Goal: Task Accomplishment & Management: Manage account settings

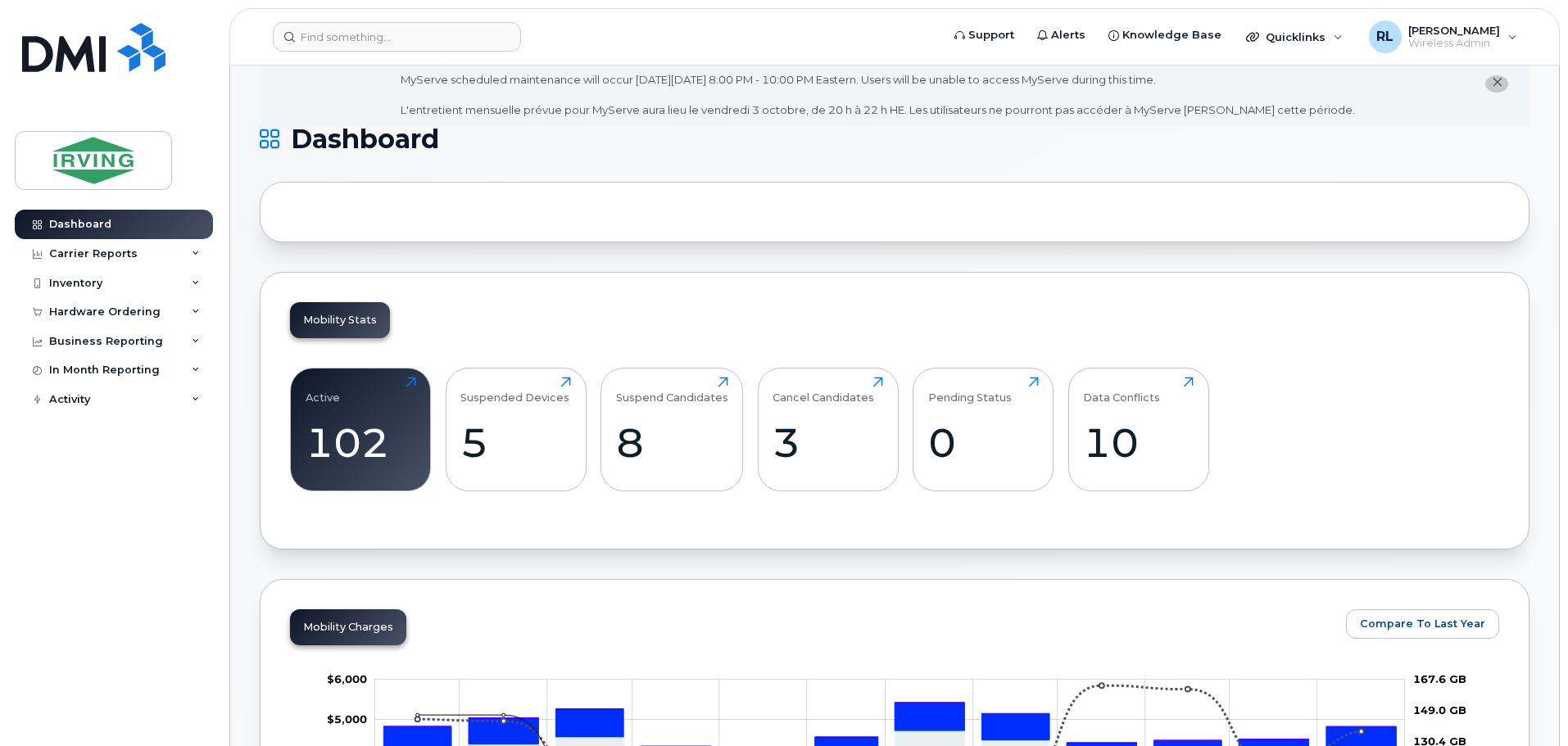
scroll to position [82, 0]
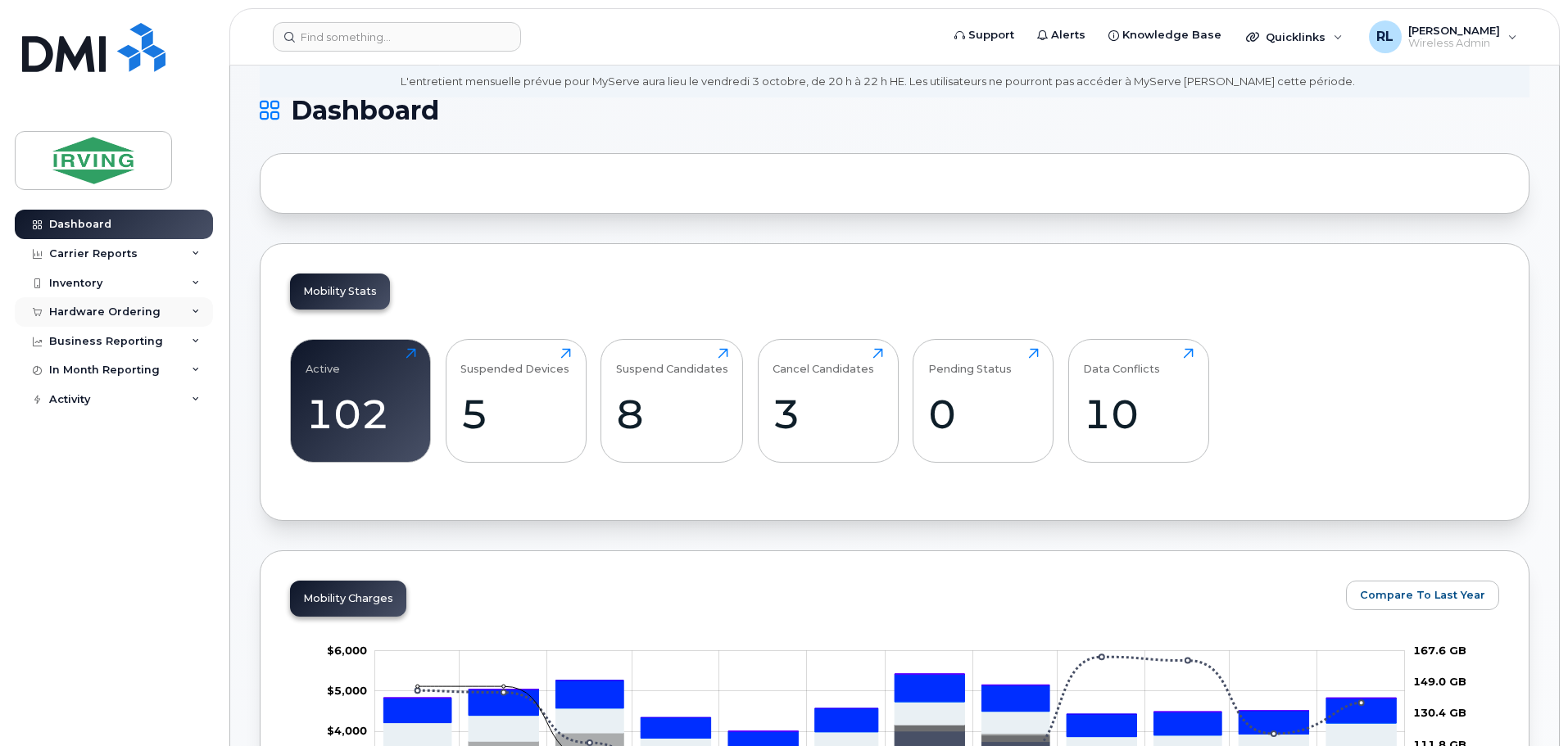
click at [200, 310] on div "Hardware Ordering" at bounding box center [114, 312] width 198 height 30
click at [104, 369] on link "Orders" at bounding box center [128, 374] width 170 height 31
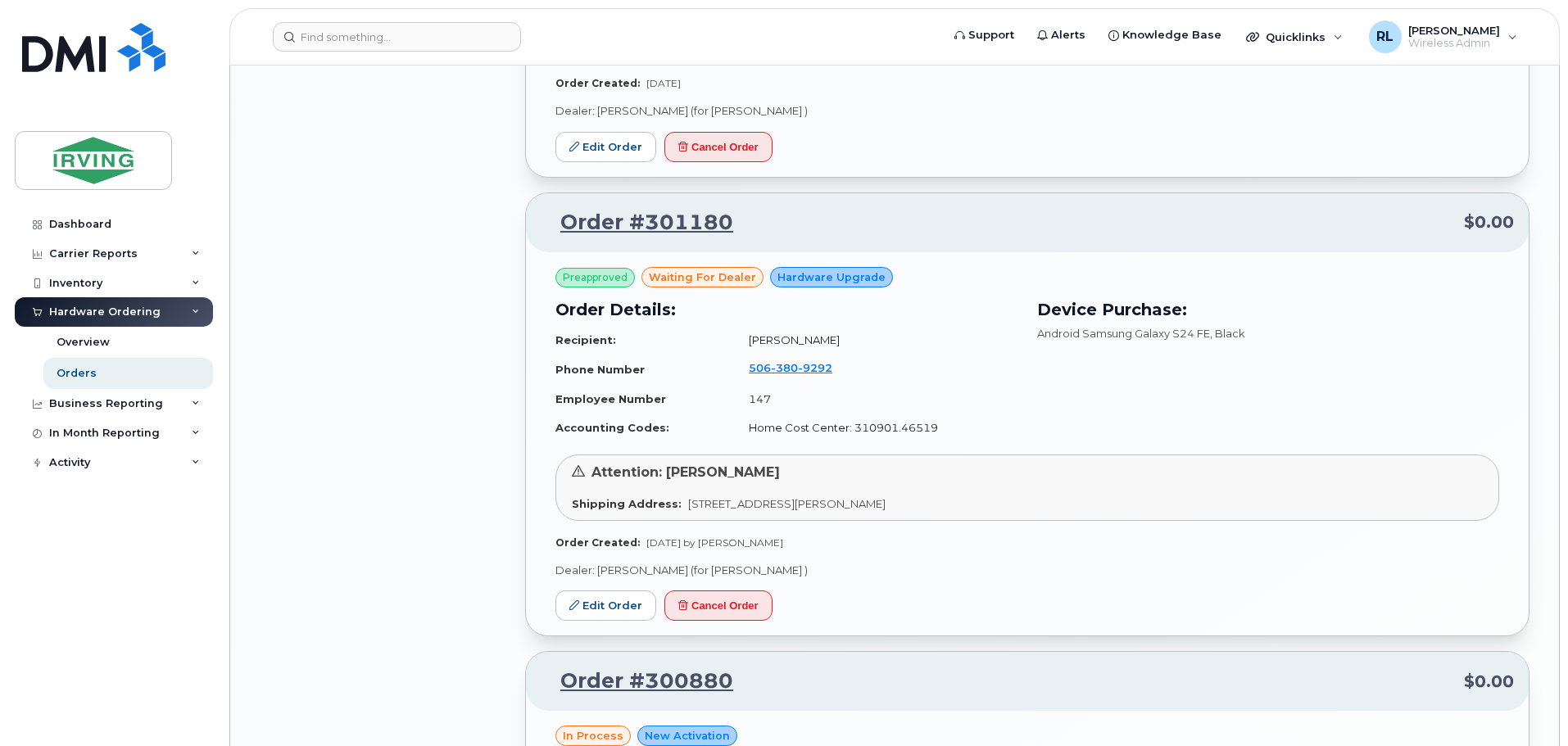
scroll to position [1974, 0]
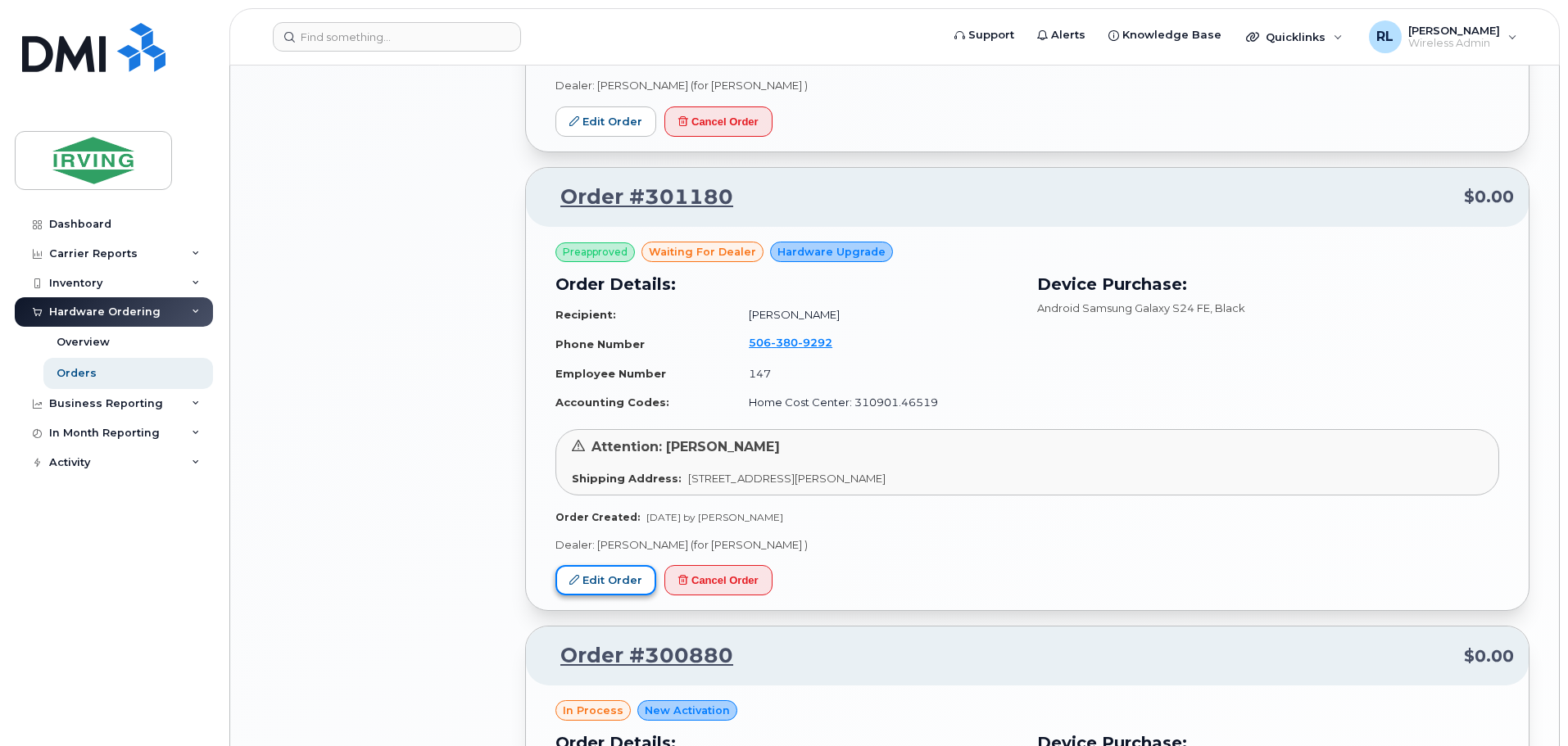
click at [625, 580] on link "Edit Order" at bounding box center [605, 580] width 100 height 30
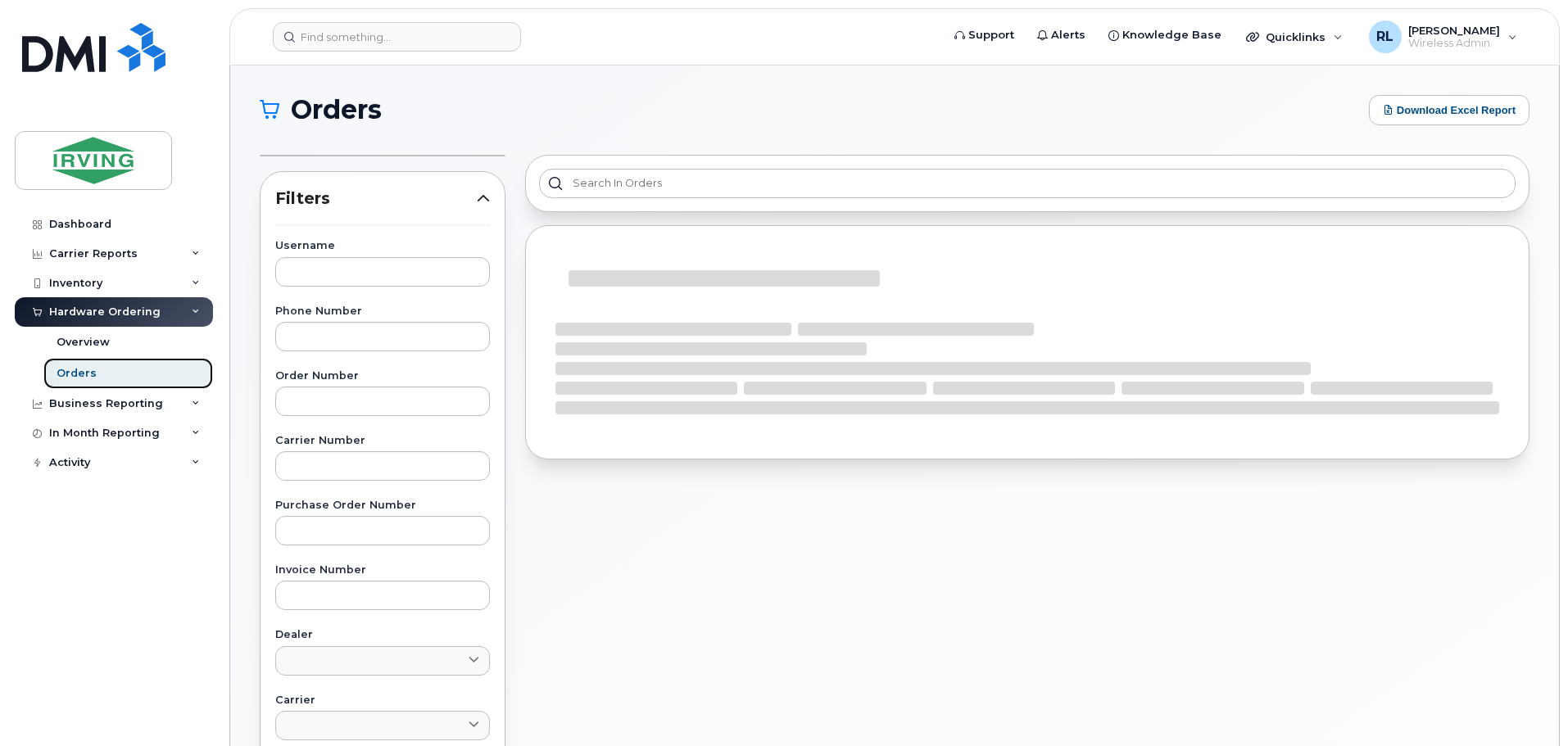
click at [63, 364] on link "Orders" at bounding box center [128, 374] width 170 height 31
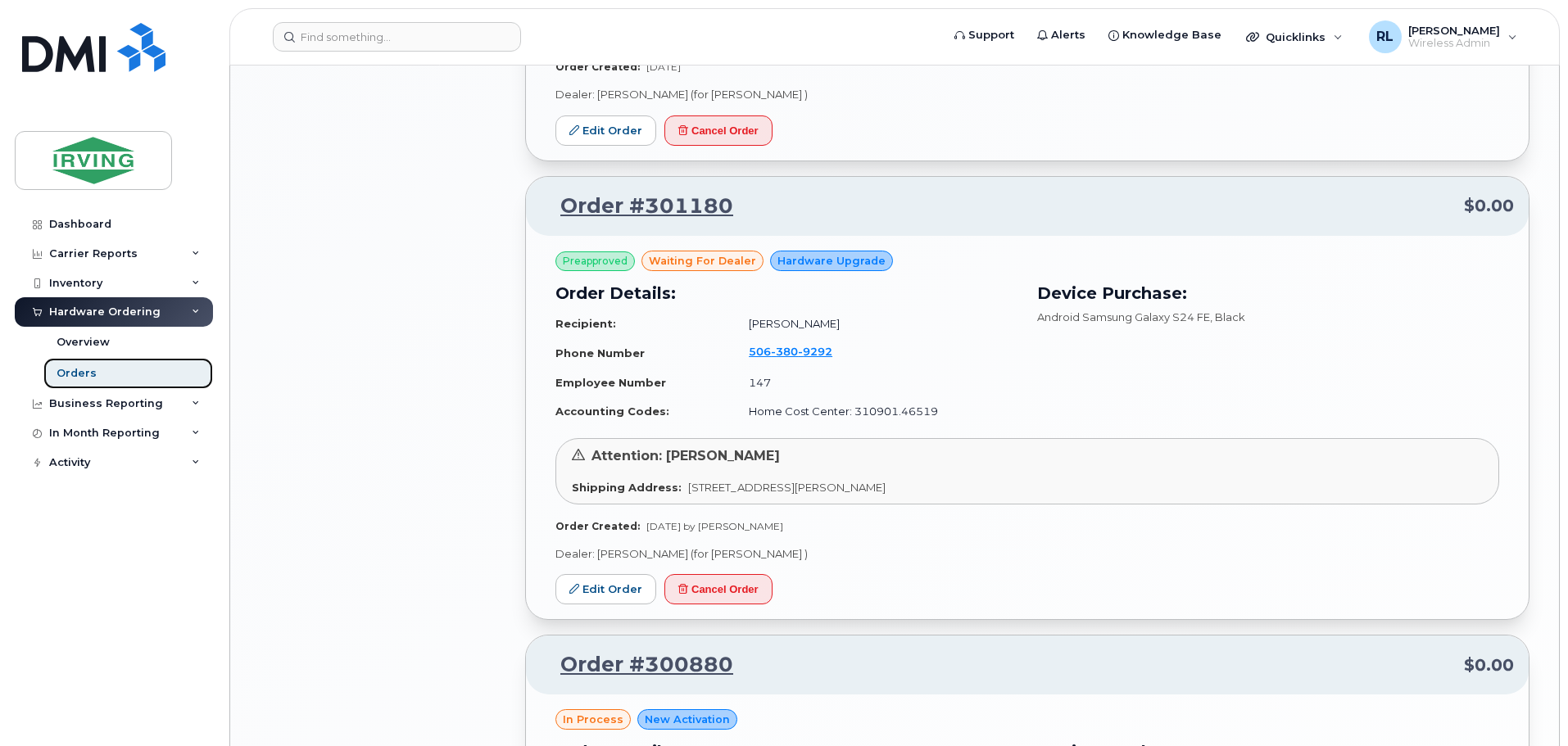
scroll to position [1965, 0]
click at [606, 583] on link "Edit Order" at bounding box center [605, 588] width 100 height 30
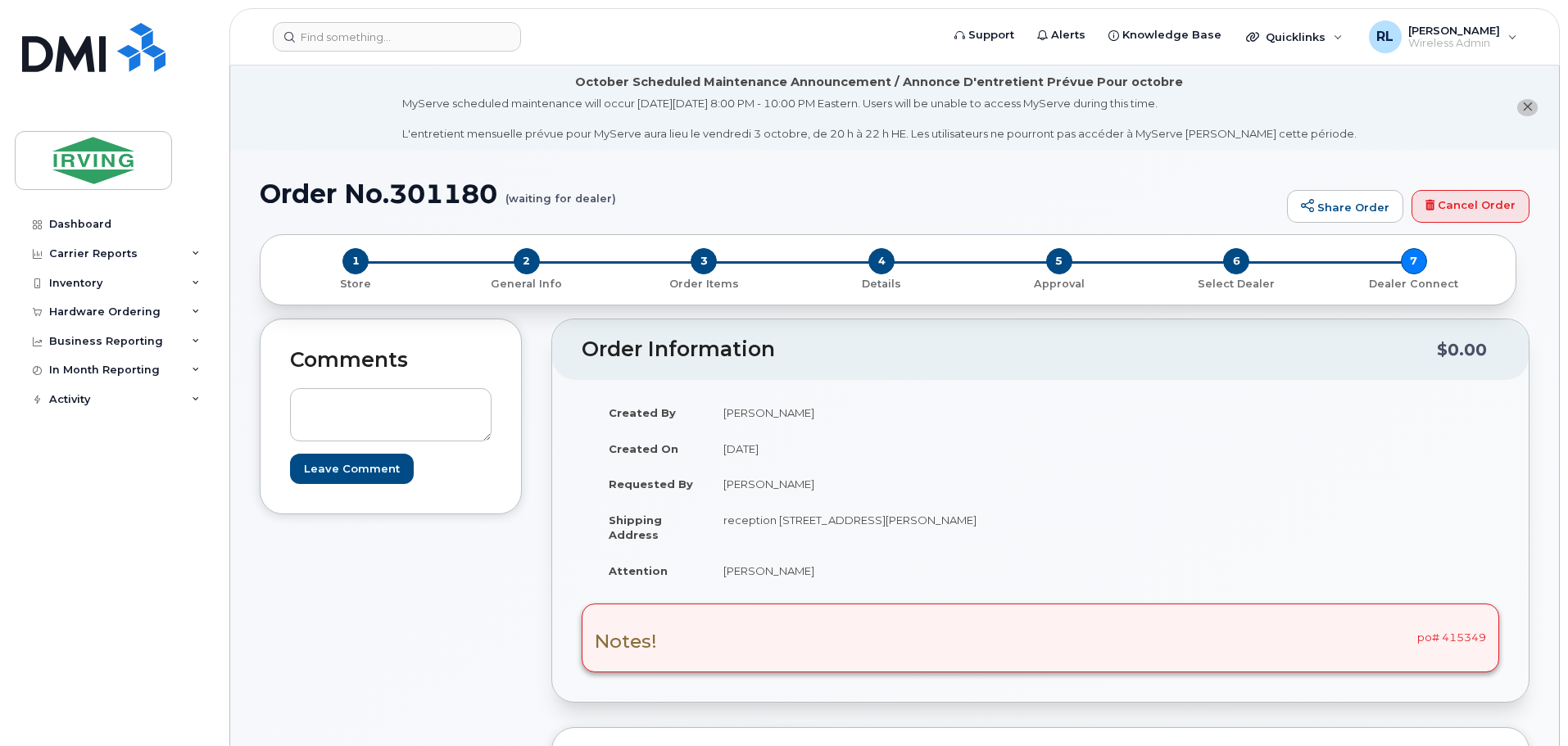
click at [1524, 100] on span "close notification" at bounding box center [1527, 107] width 11 height 13
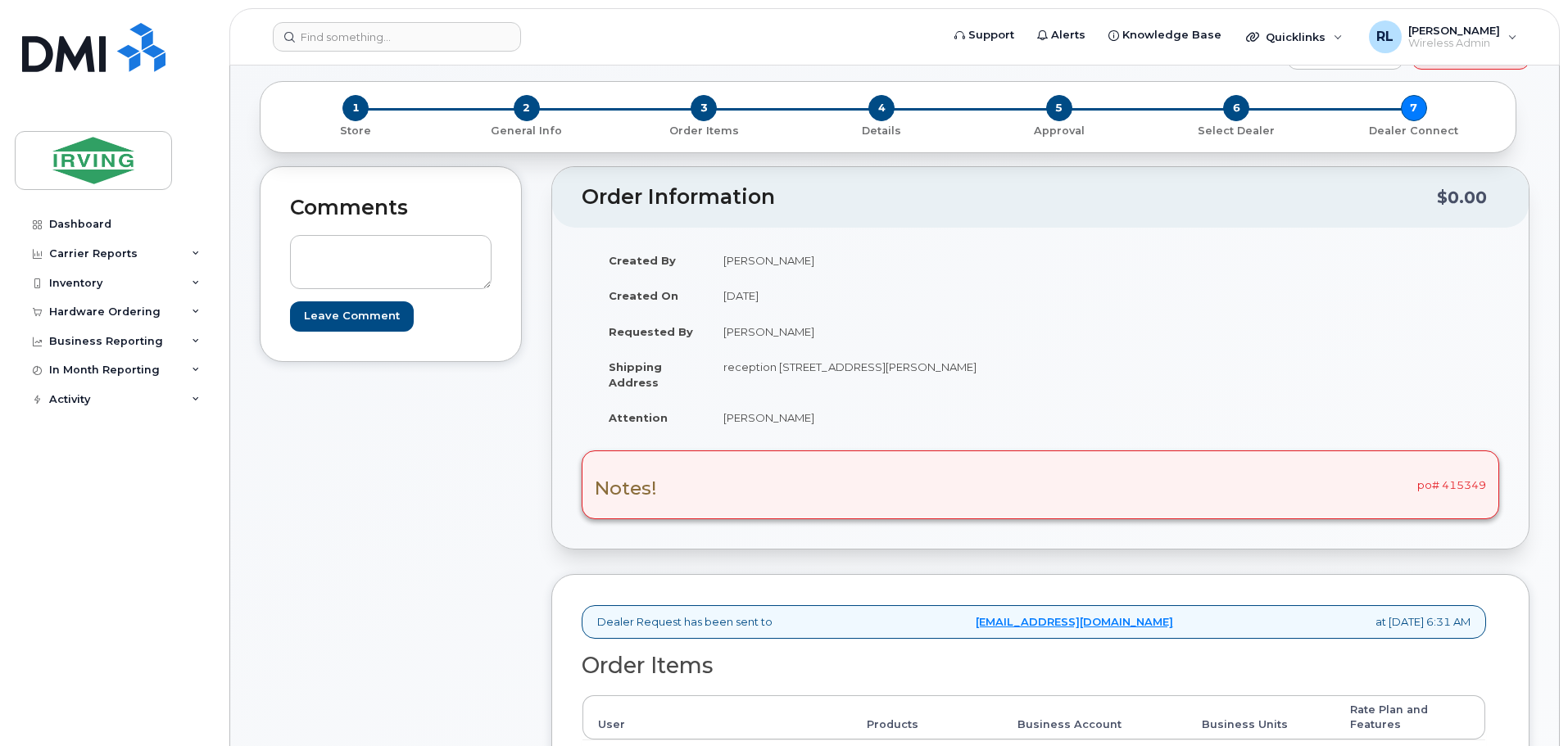
scroll to position [164, 0]
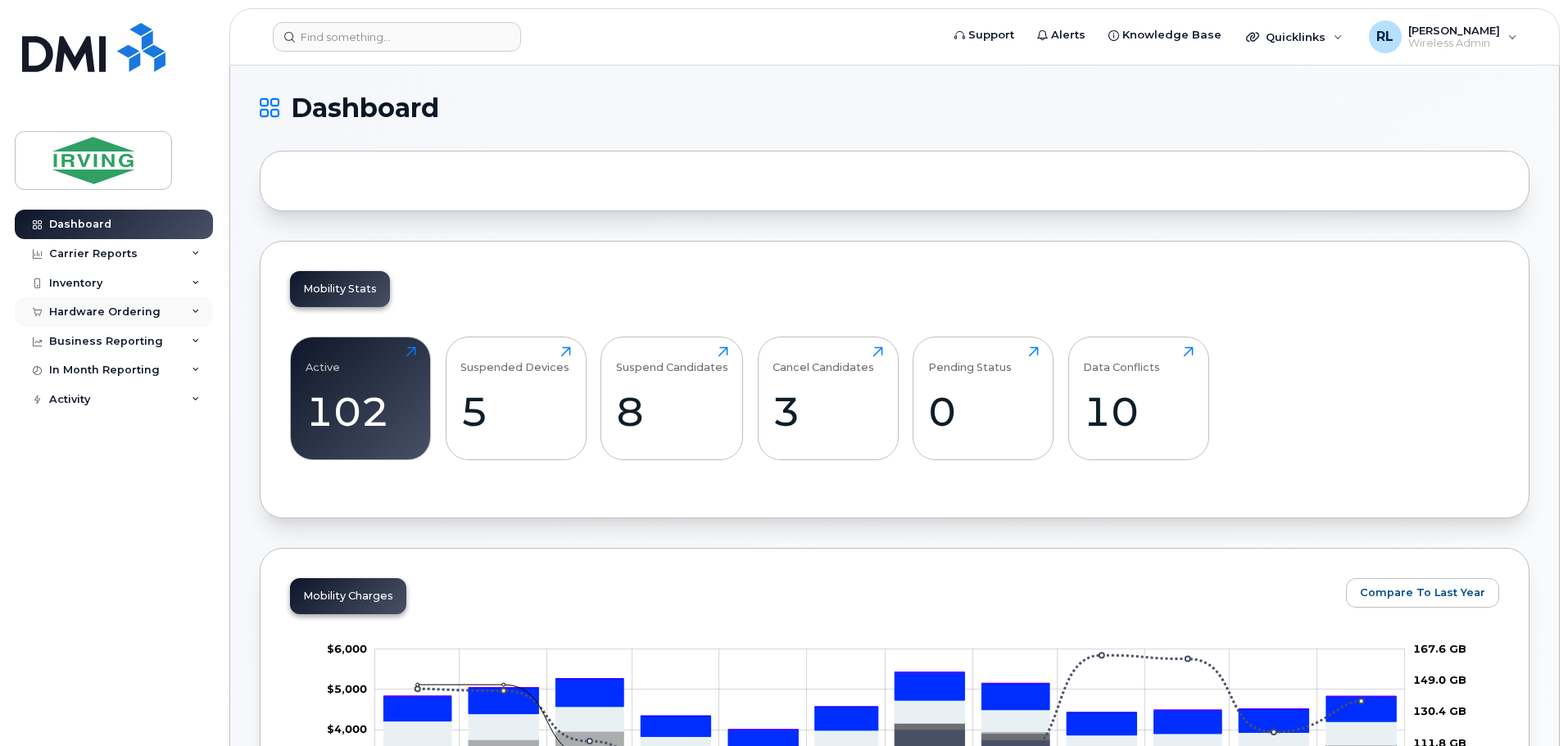
click at [142, 315] on div "Hardware Ordering" at bounding box center [105, 312] width 111 height 13
click at [102, 375] on link "Orders" at bounding box center [128, 374] width 170 height 31
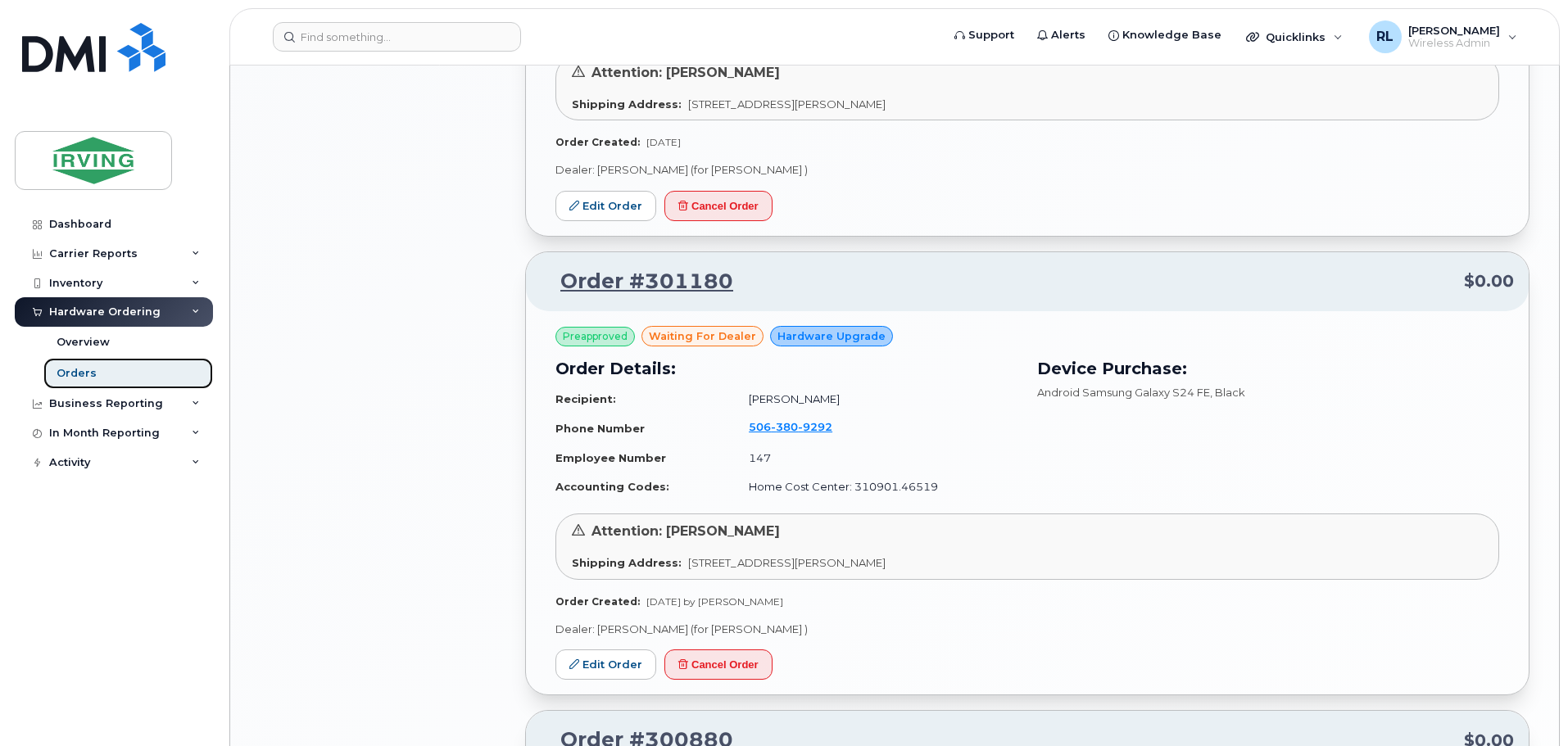
scroll to position [1965, 0]
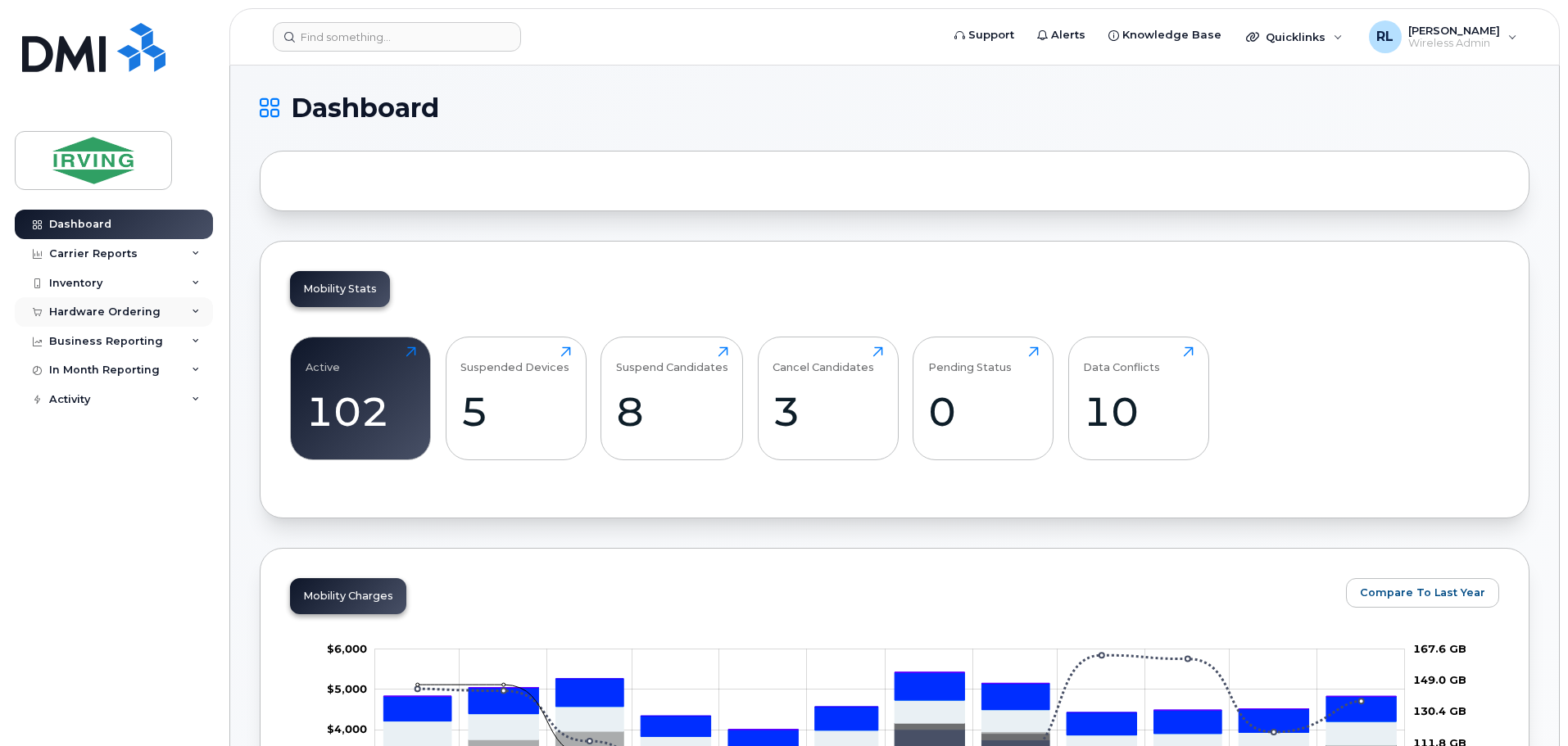
click at [123, 315] on div "Hardware Ordering" at bounding box center [105, 312] width 111 height 13
click at [102, 364] on link "Orders" at bounding box center [128, 374] width 170 height 31
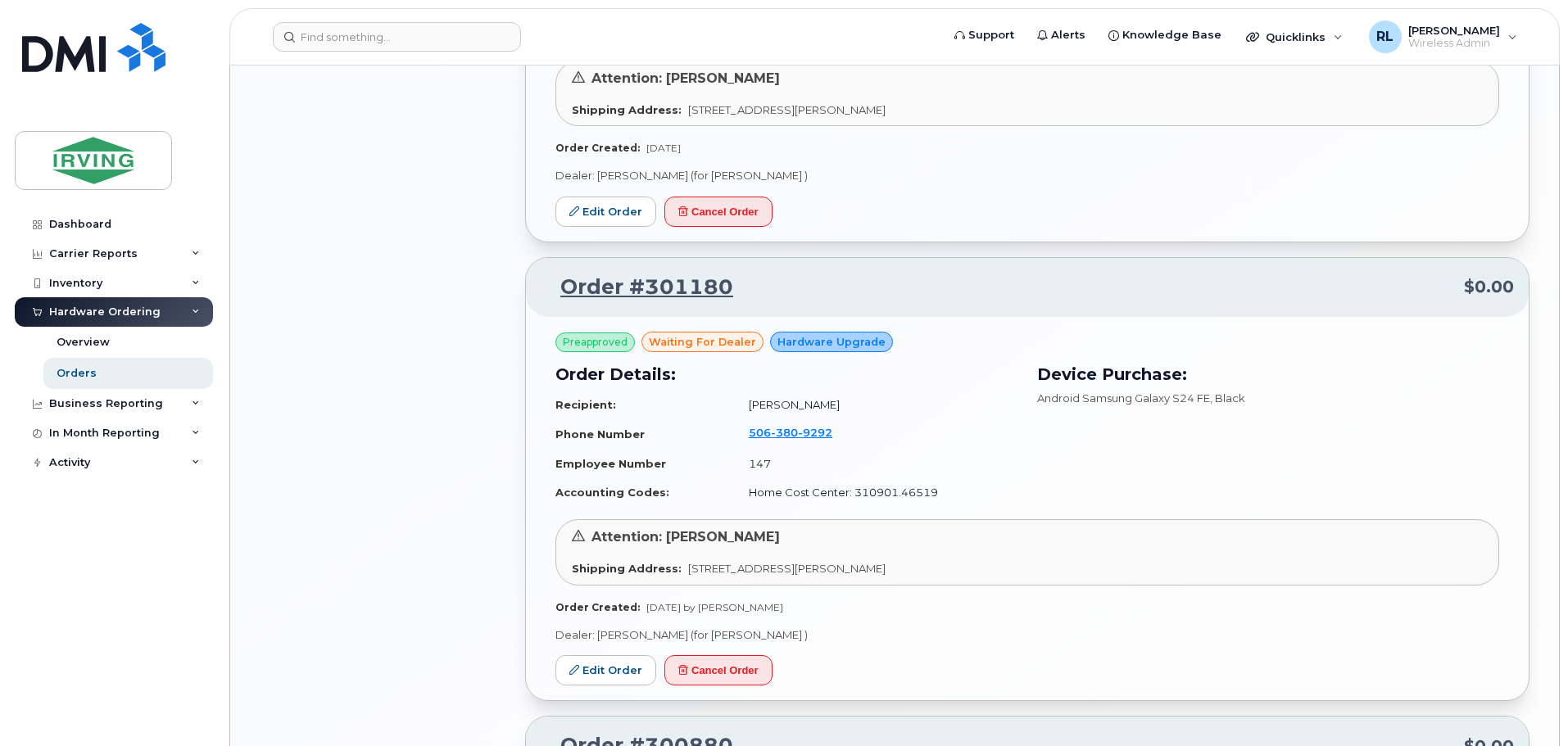
scroll to position [1965, 0]
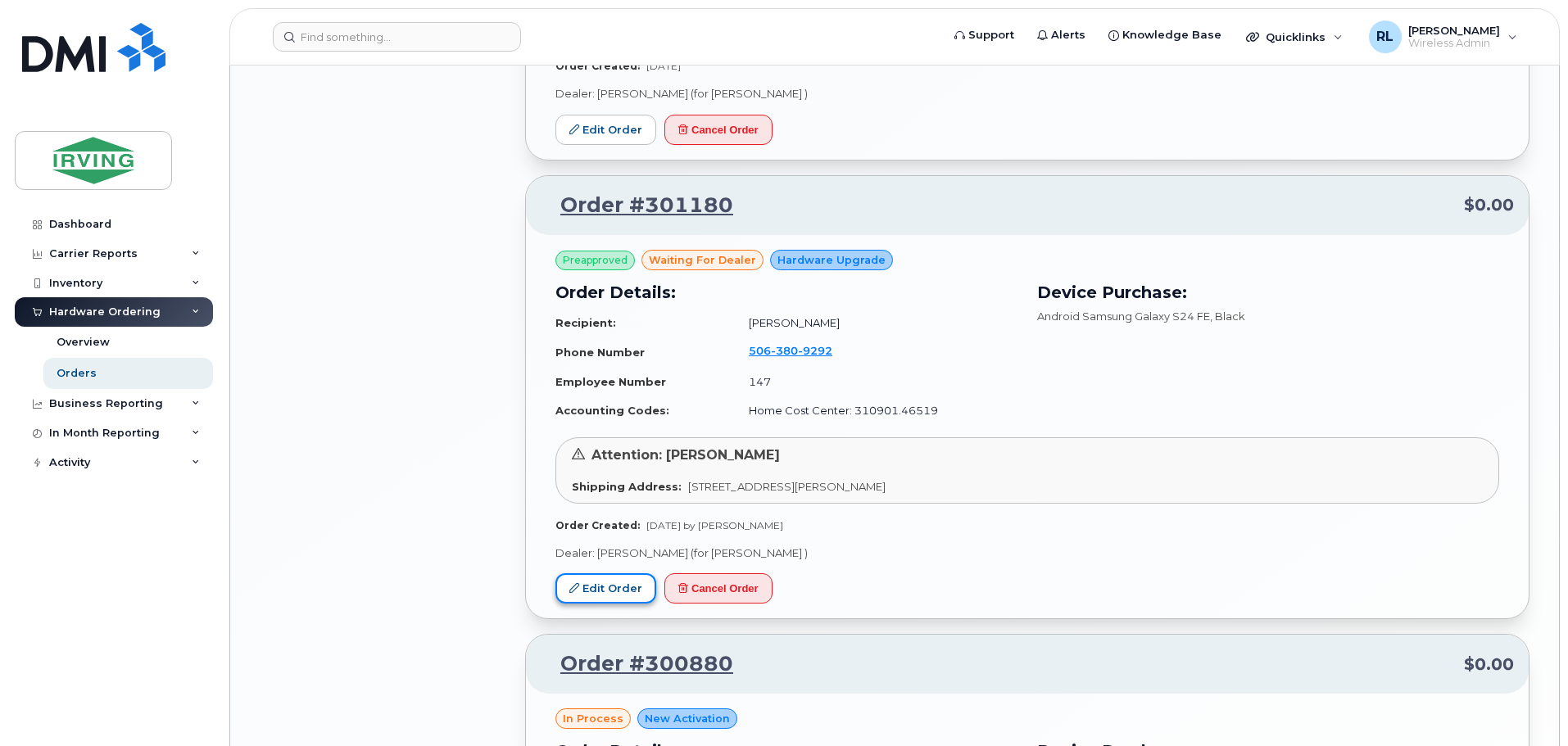
click at [573, 588] on icon at bounding box center [574, 588] width 10 height 10
click at [128, 338] on link "Overview" at bounding box center [128, 343] width 170 height 31
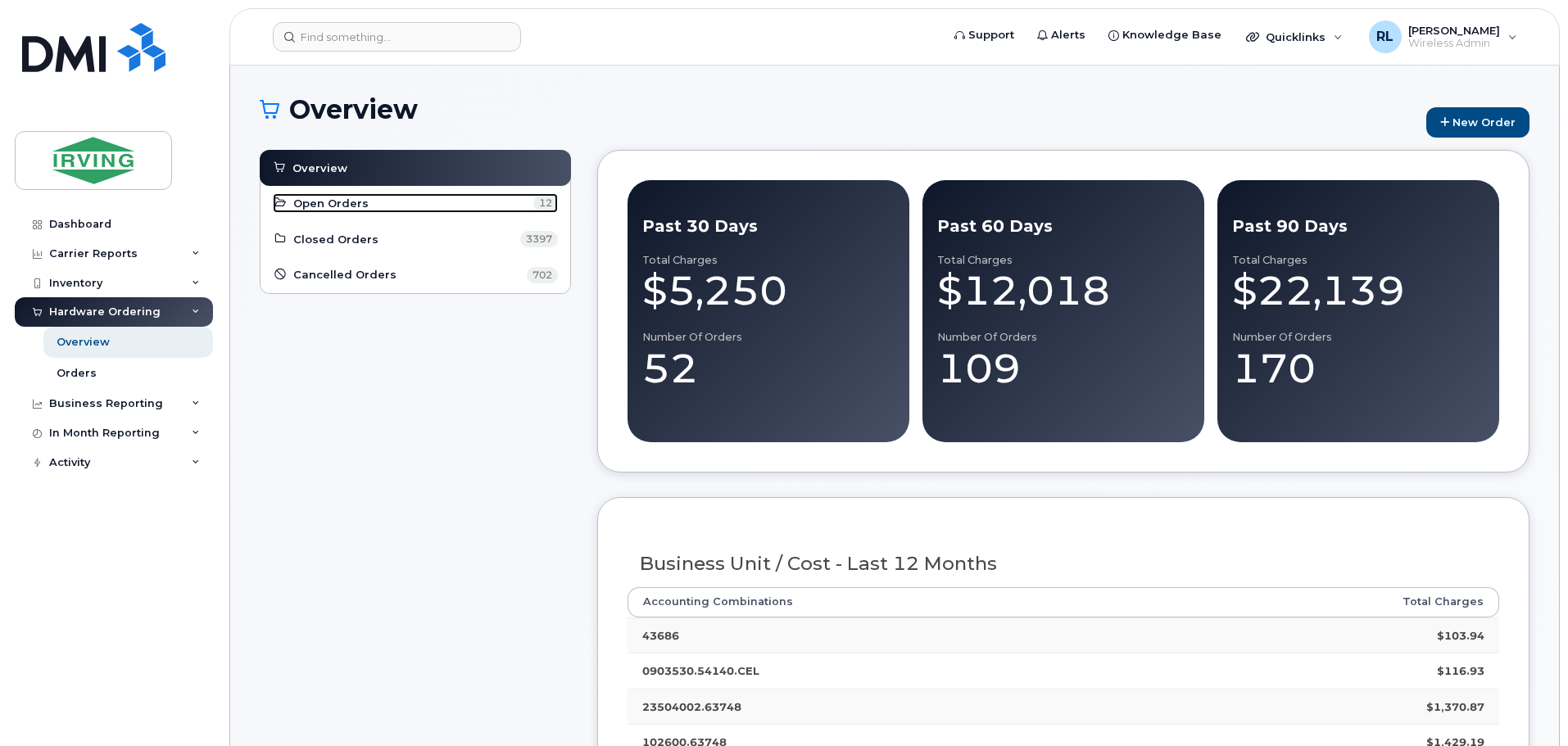
click at [342, 202] on span "Open Orders" at bounding box center [331, 203] width 76 height 16
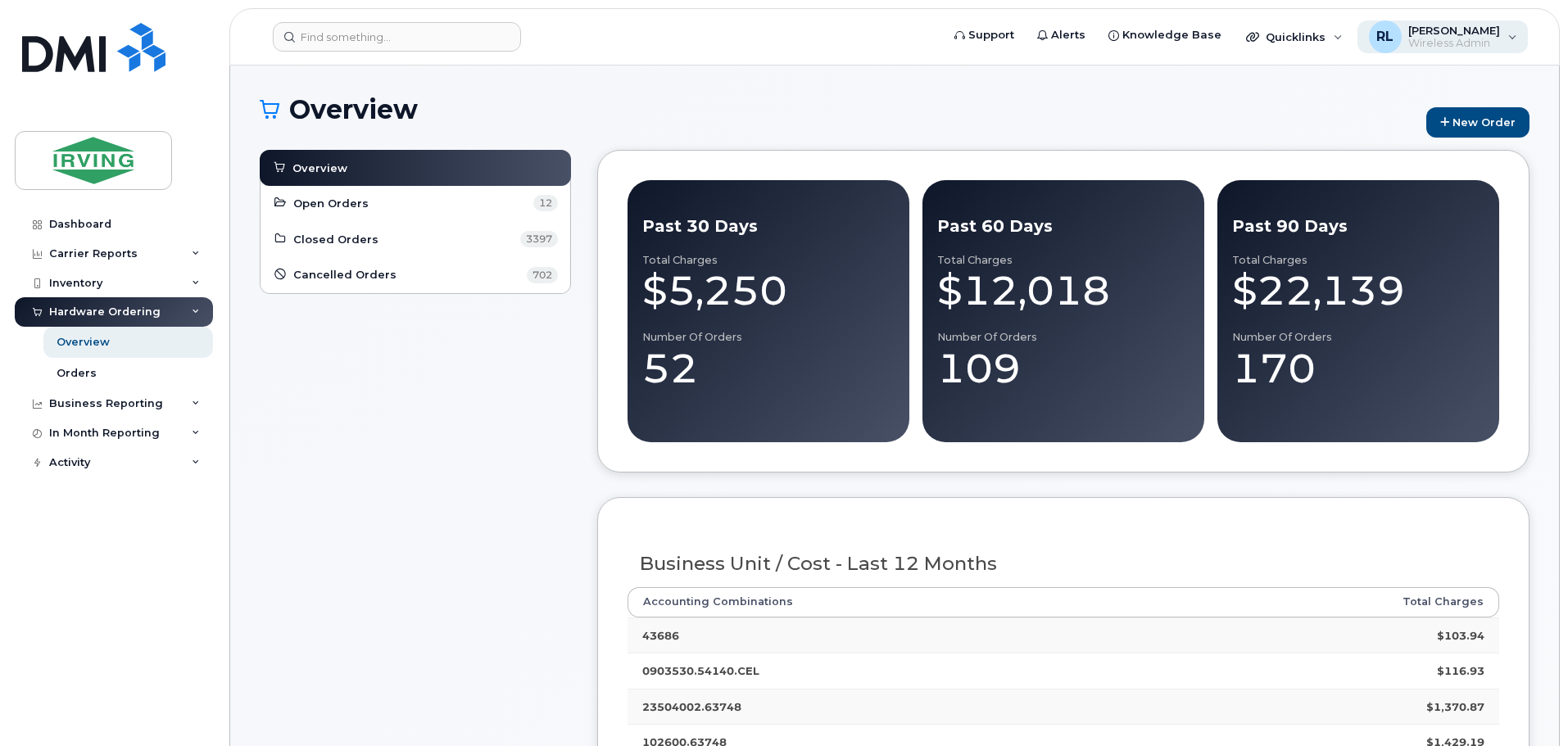
click at [1430, 27] on span "[PERSON_NAME]" at bounding box center [1454, 30] width 91 height 13
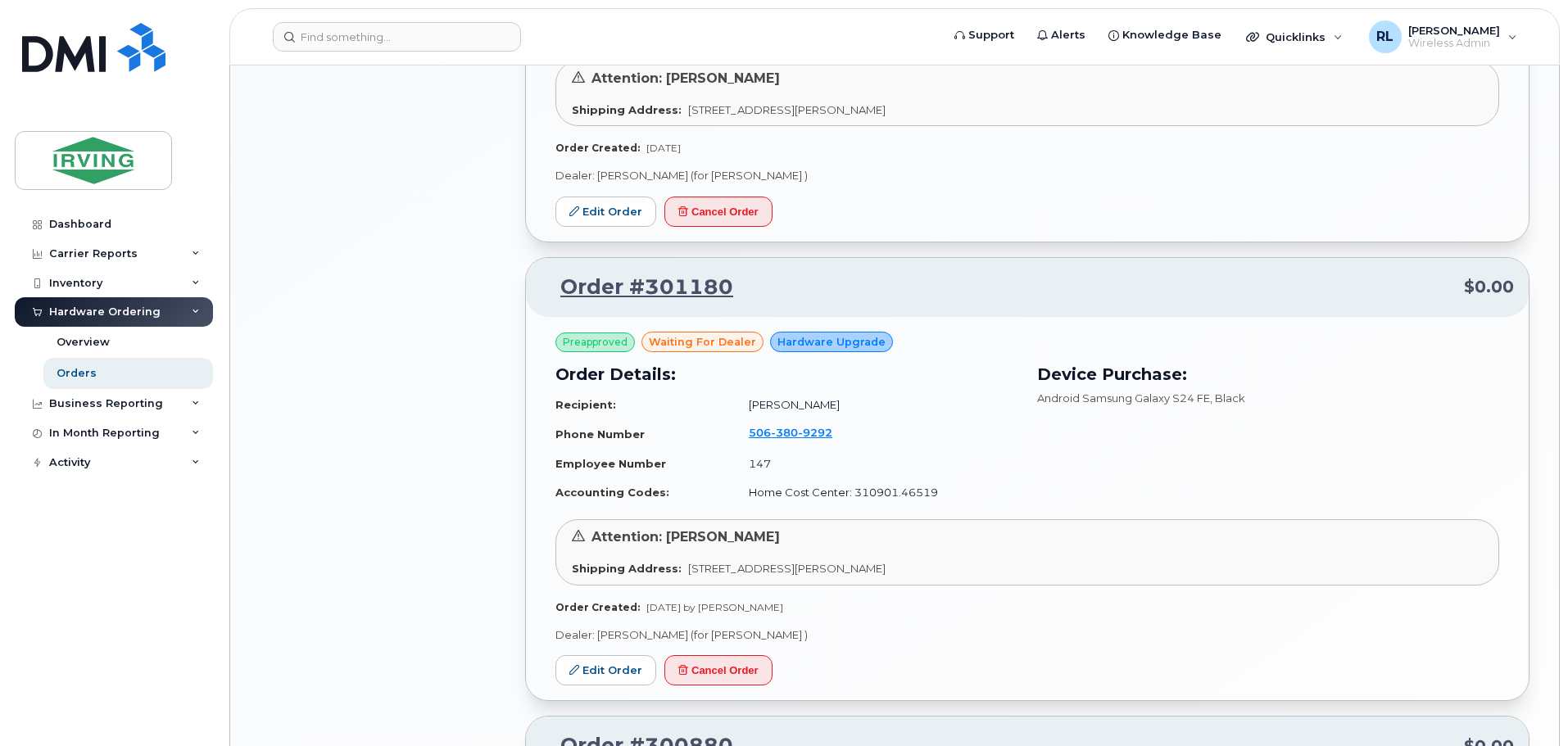
scroll to position [1965, 0]
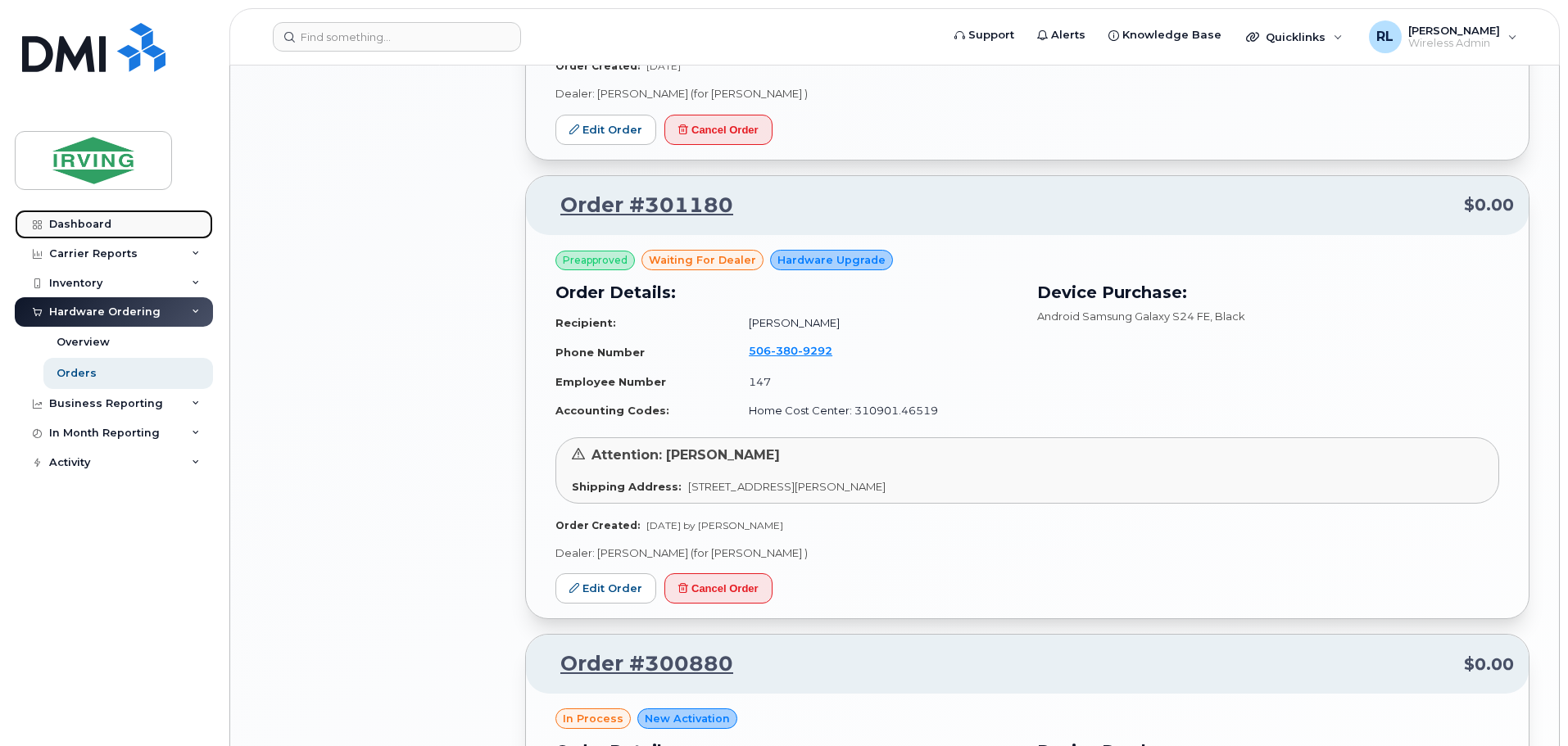
click at [102, 228] on div "Dashboard" at bounding box center [81, 225] width 63 height 13
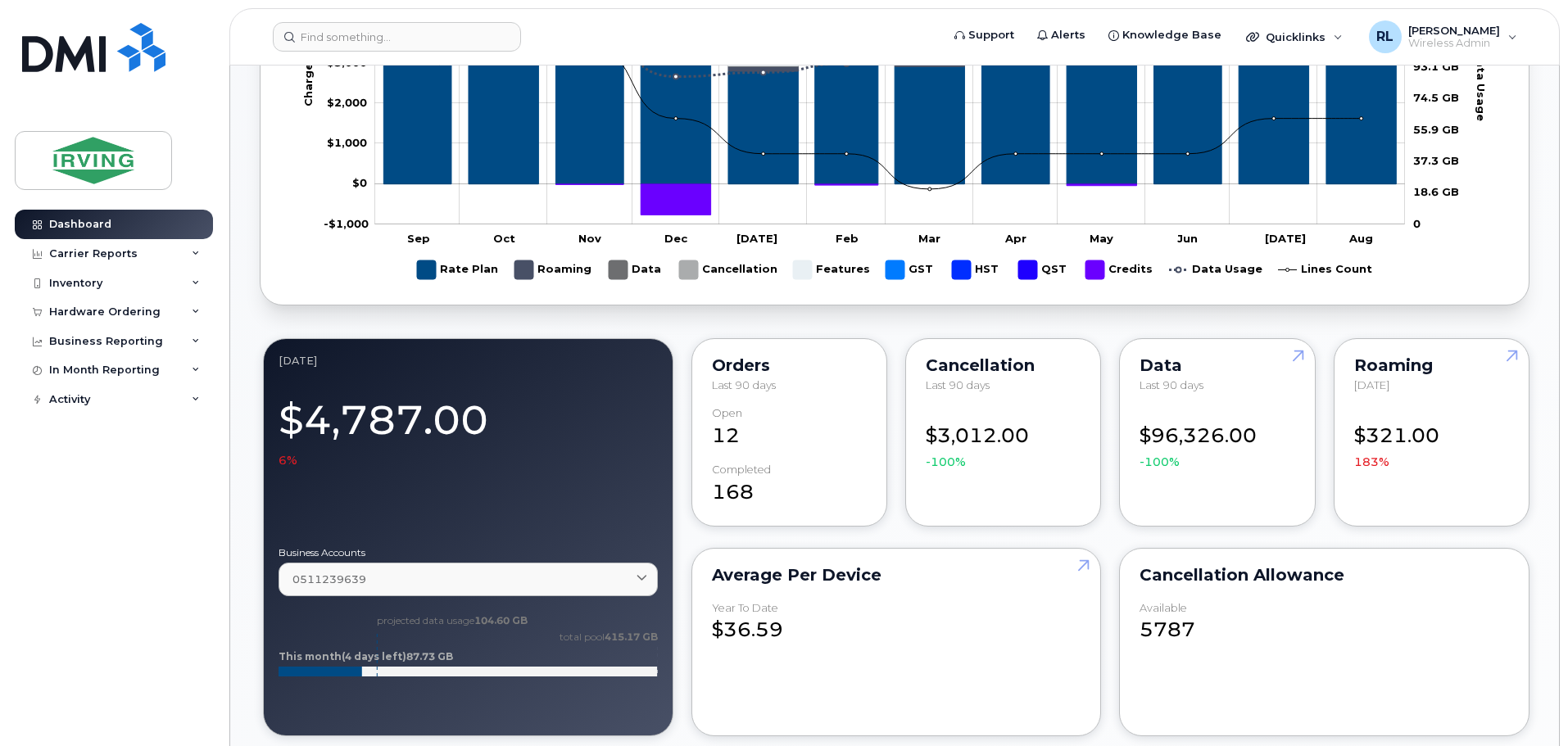
scroll to position [245, 0]
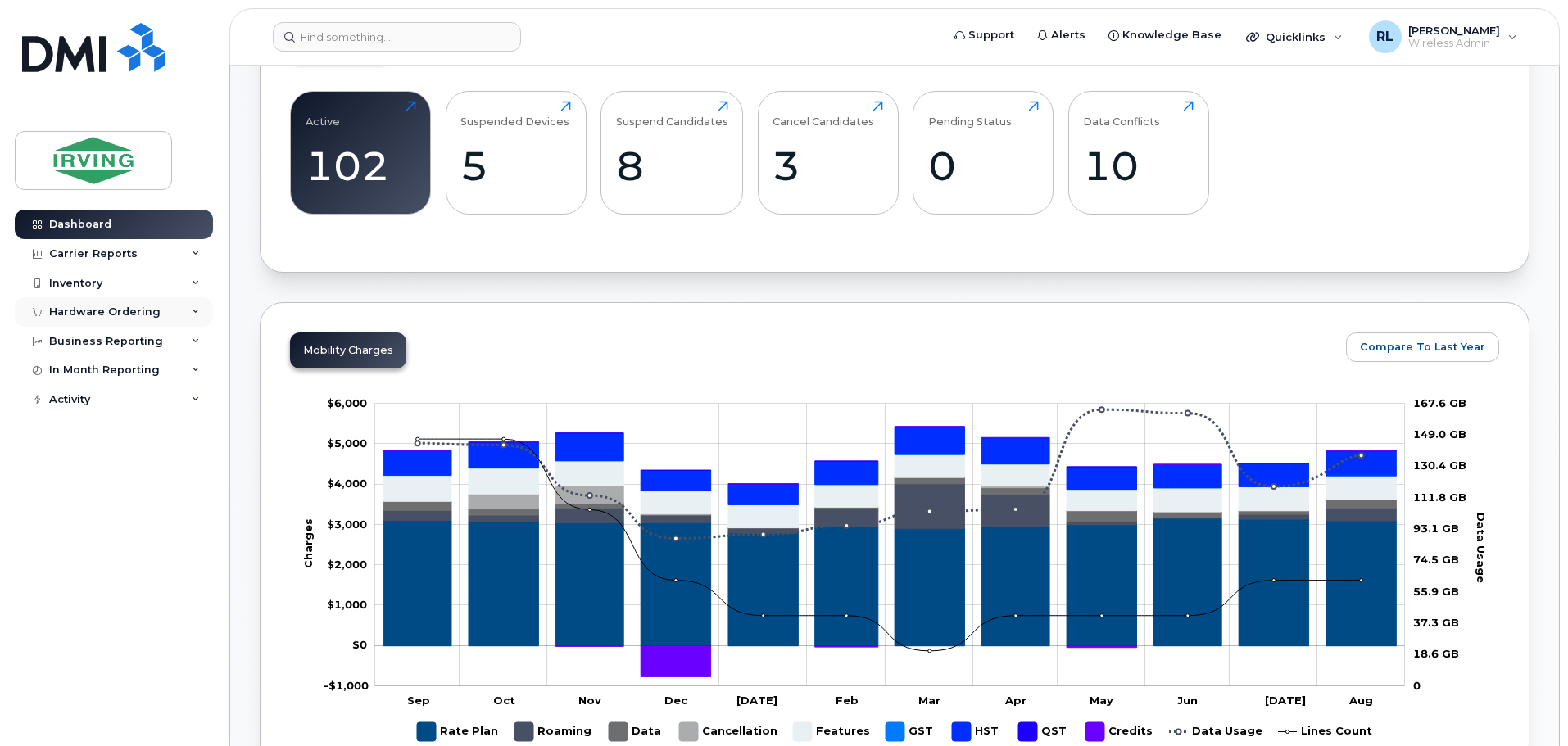
click at [185, 313] on div "Hardware Ordering" at bounding box center [114, 312] width 198 height 30
click at [122, 367] on link "Orders" at bounding box center [128, 374] width 170 height 31
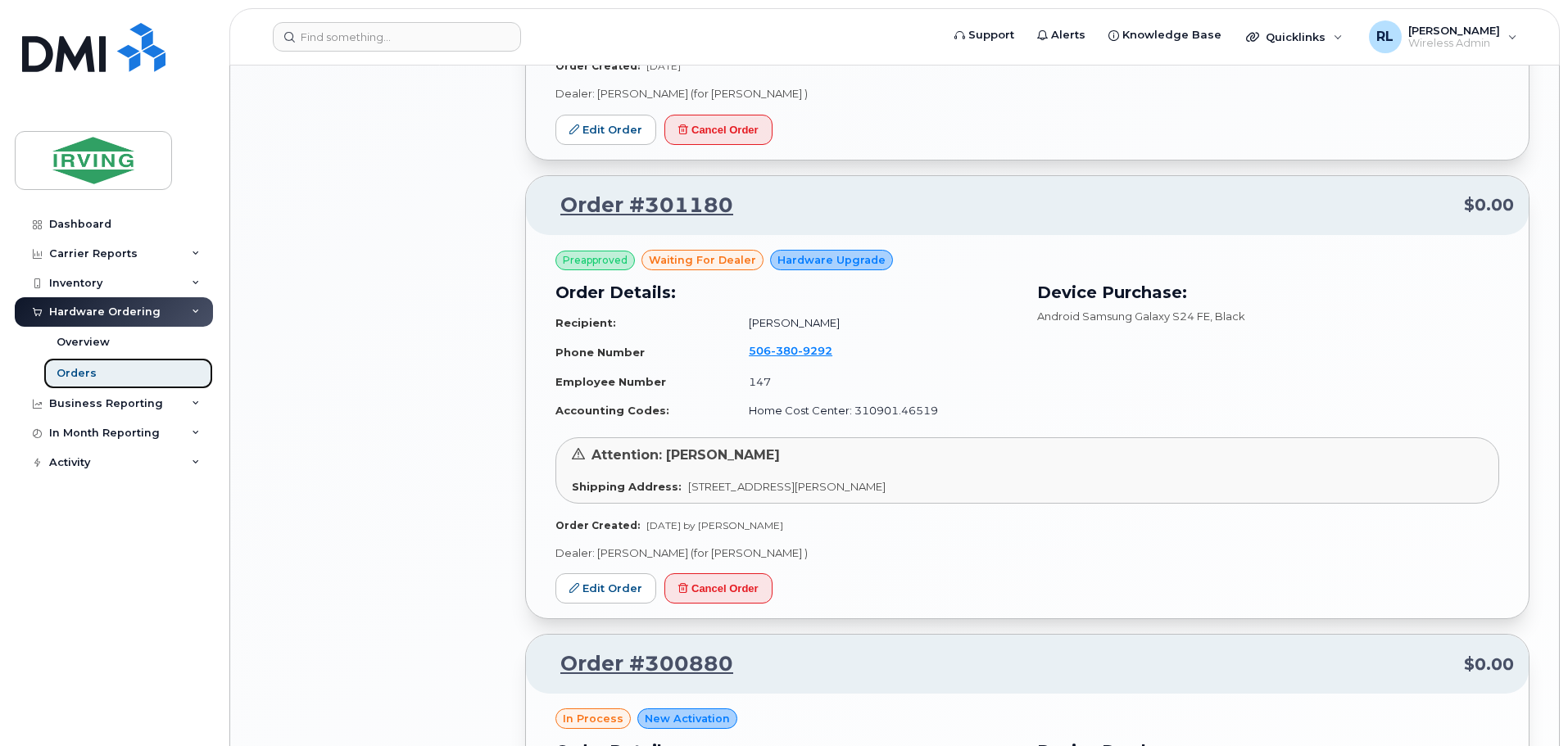
scroll to position [1884, 0]
